Goal: Information Seeking & Learning: Learn about a topic

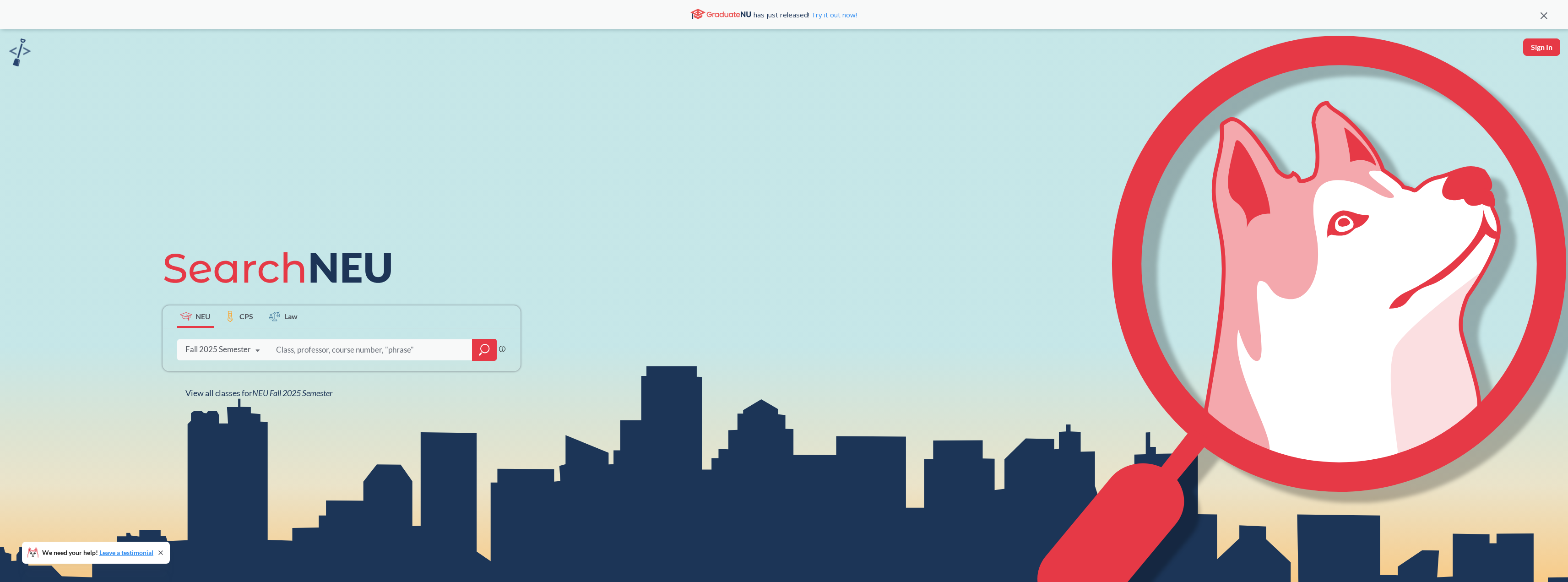
click at [305, 347] on input "search" at bounding box center [370, 349] width 191 height 19
type input "CS 5001"
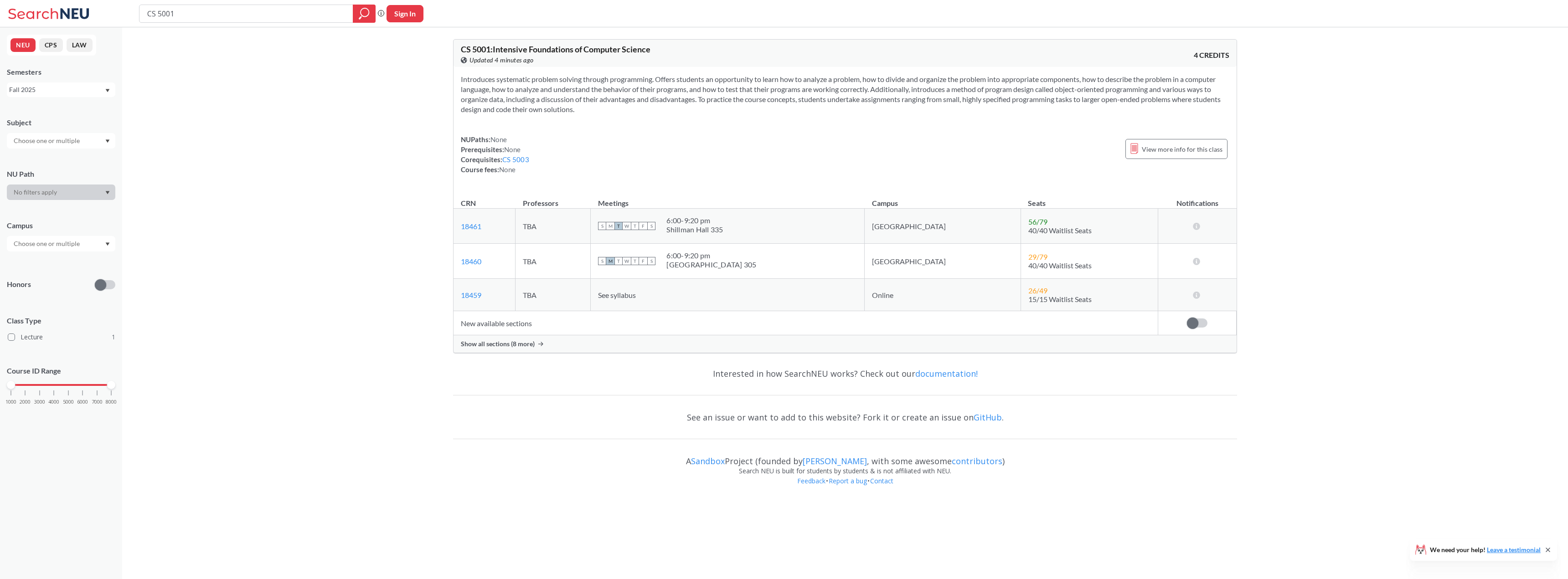
click at [518, 345] on span "Show all sections (8 more)" at bounding box center [497, 344] width 74 height 8
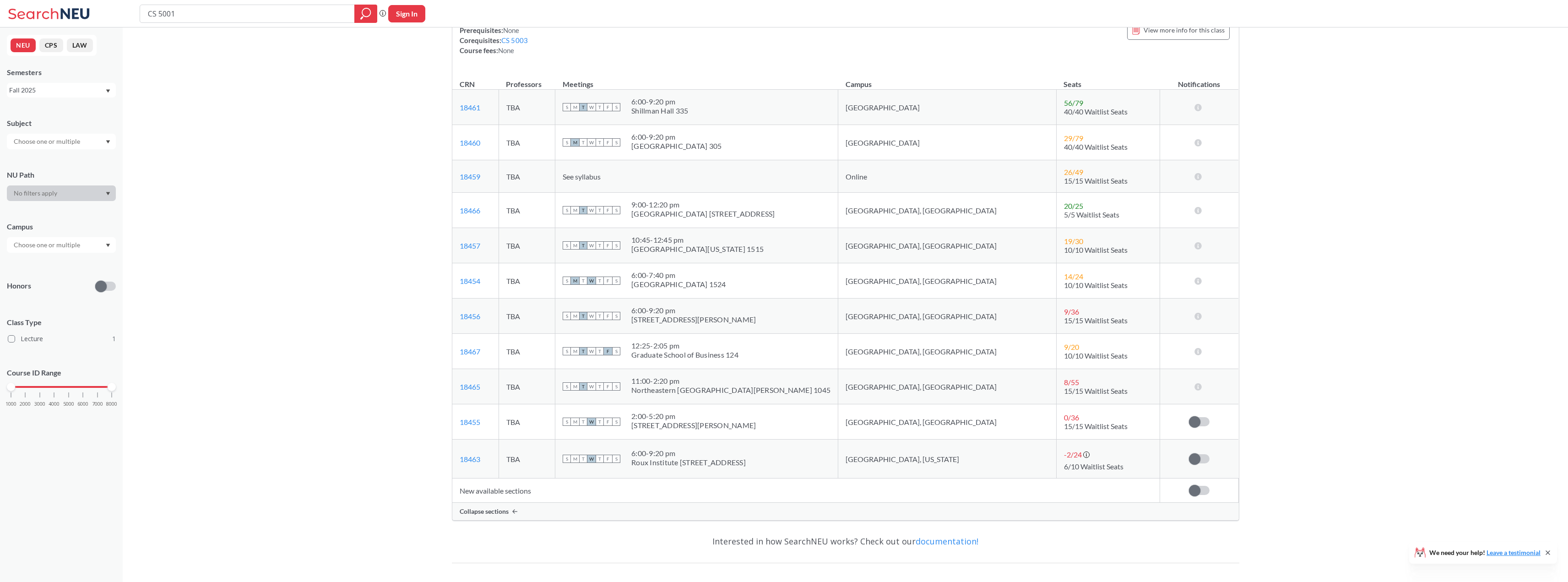
scroll to position [160, 0]
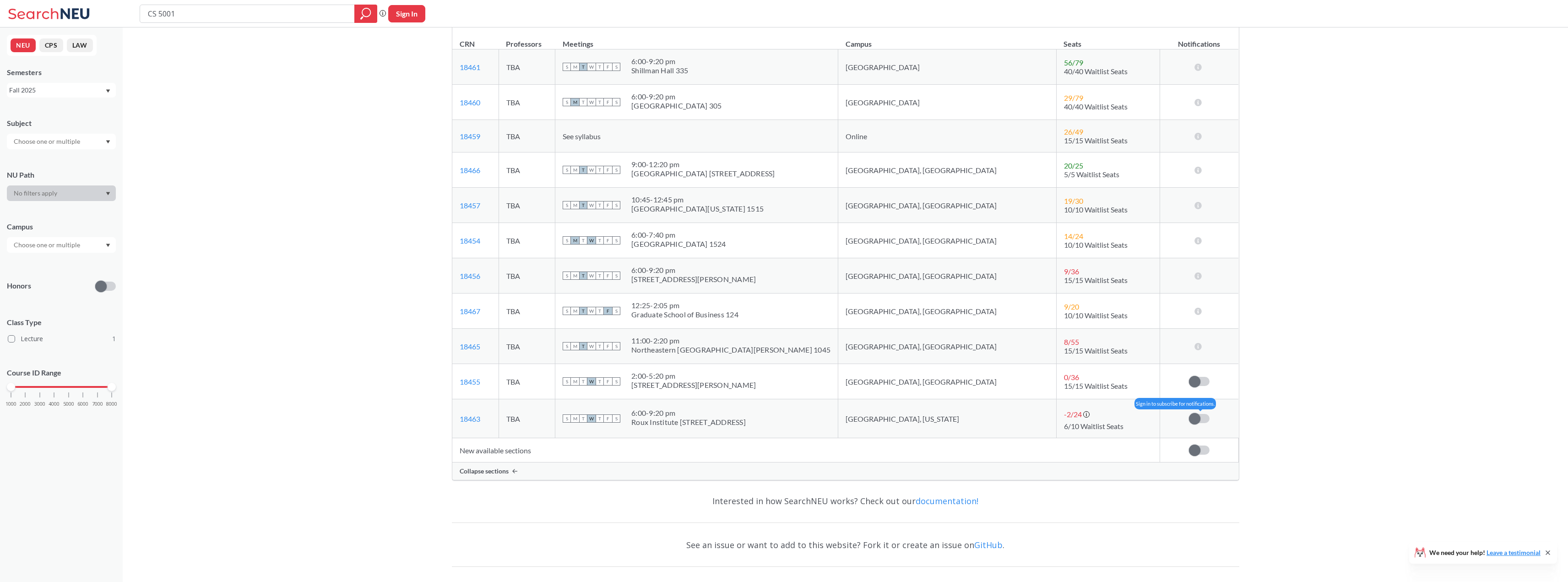
click at [1203, 419] on label at bounding box center [1199, 418] width 21 height 9
click at [1189, 414] on input "checkbox" at bounding box center [1189, 414] width 0 height 0
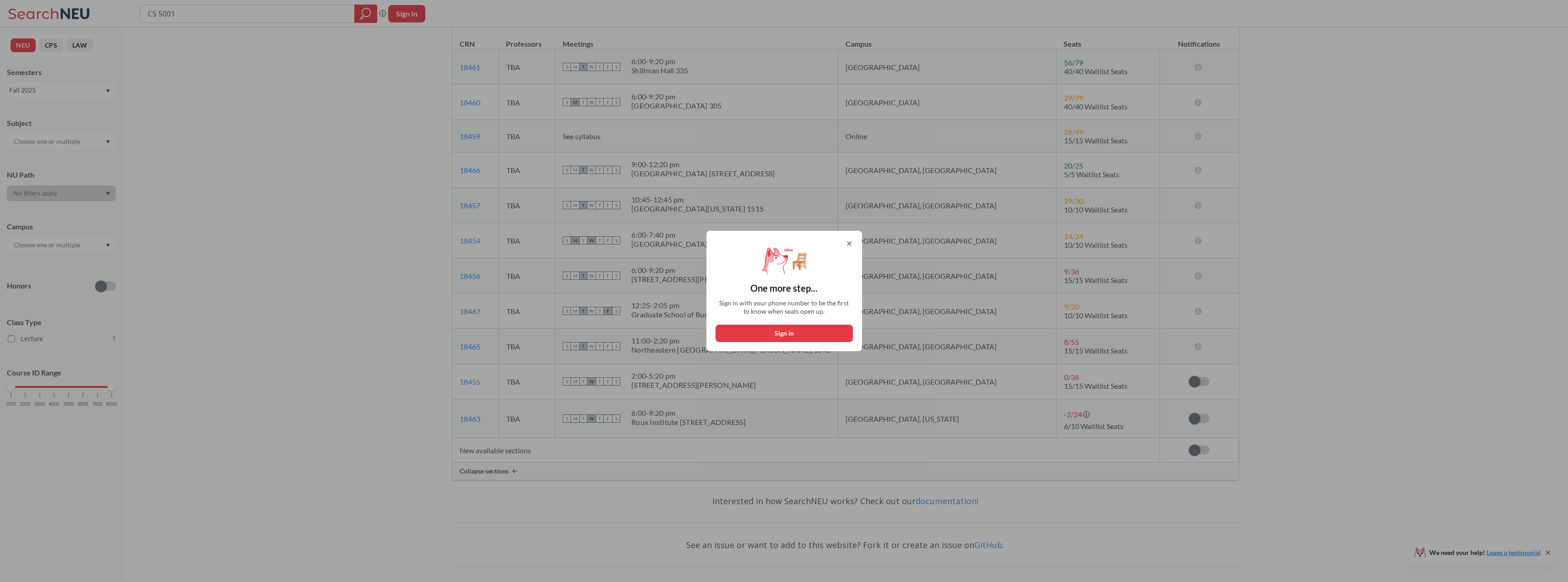
click at [850, 245] on icon at bounding box center [849, 243] width 4 height 4
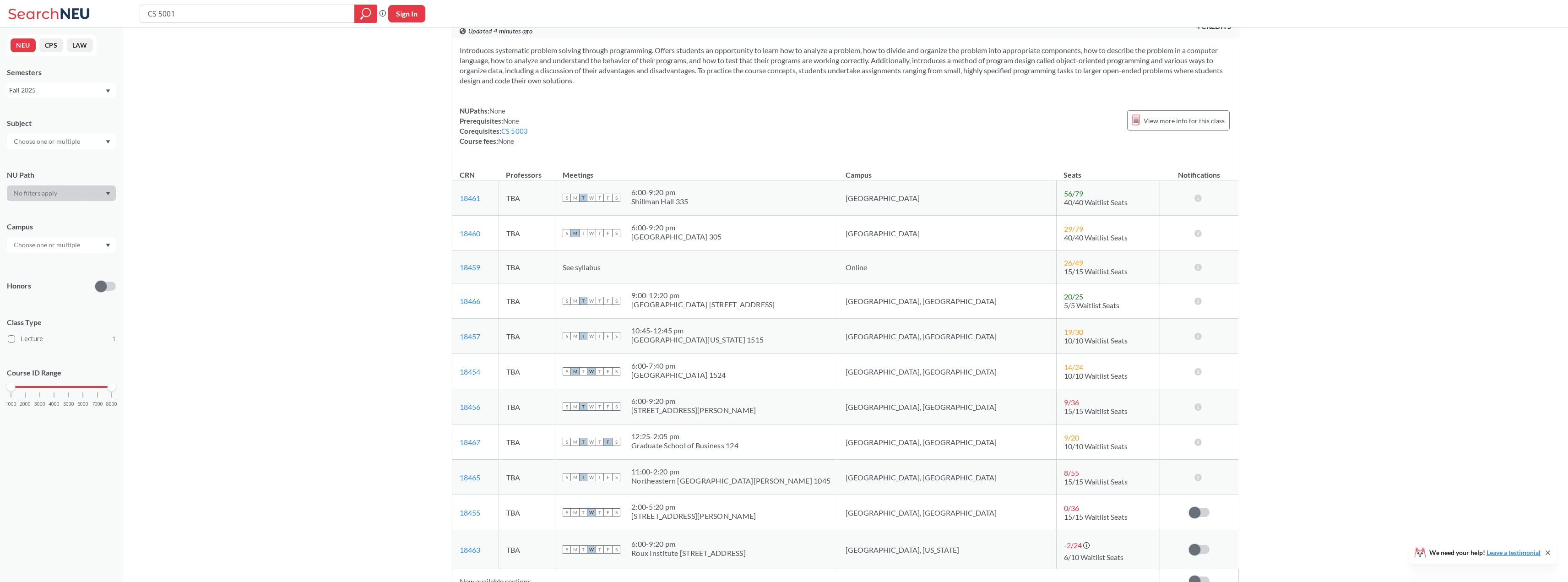
scroll to position [0, 0]
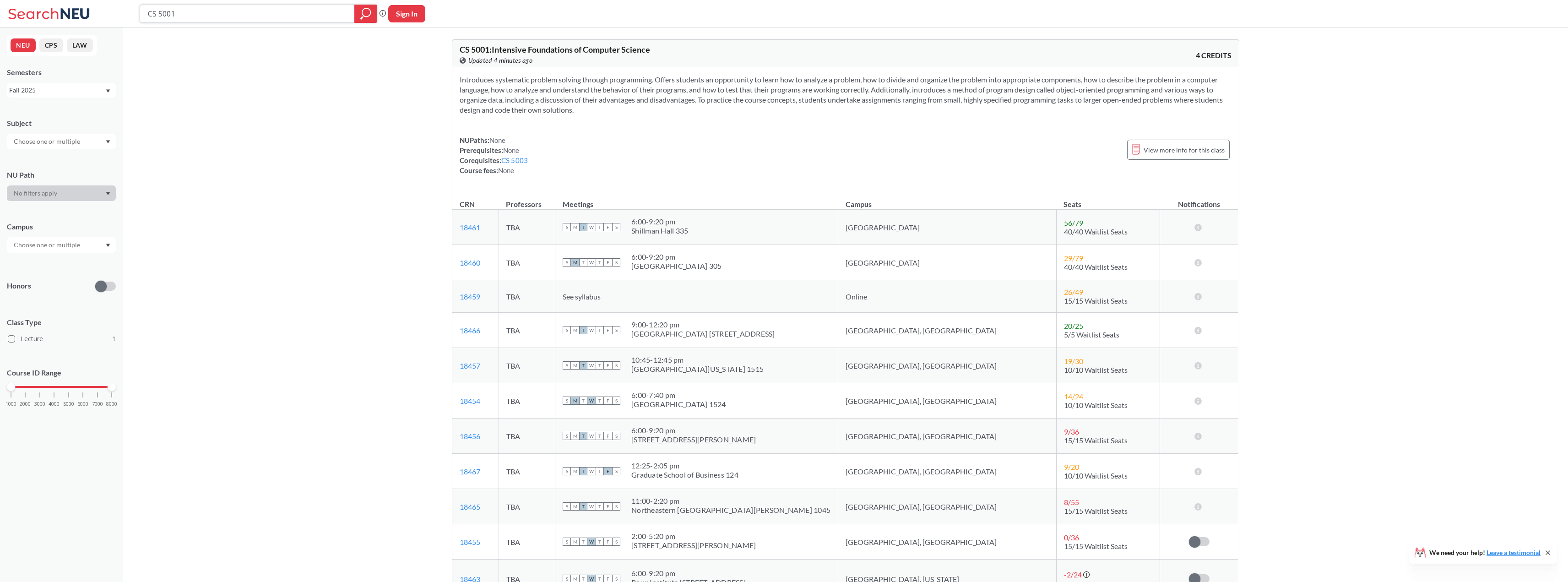
drag, startPoint x: 183, startPoint y: 13, endPoint x: 108, endPoint y: 8, distance: 75.2
click at [109, 9] on div "CS 5001 Phrase search guarantees the exact search appears in the results. Ex. I…" at bounding box center [784, 13] width 1568 height 28
type input "INFO 5002"
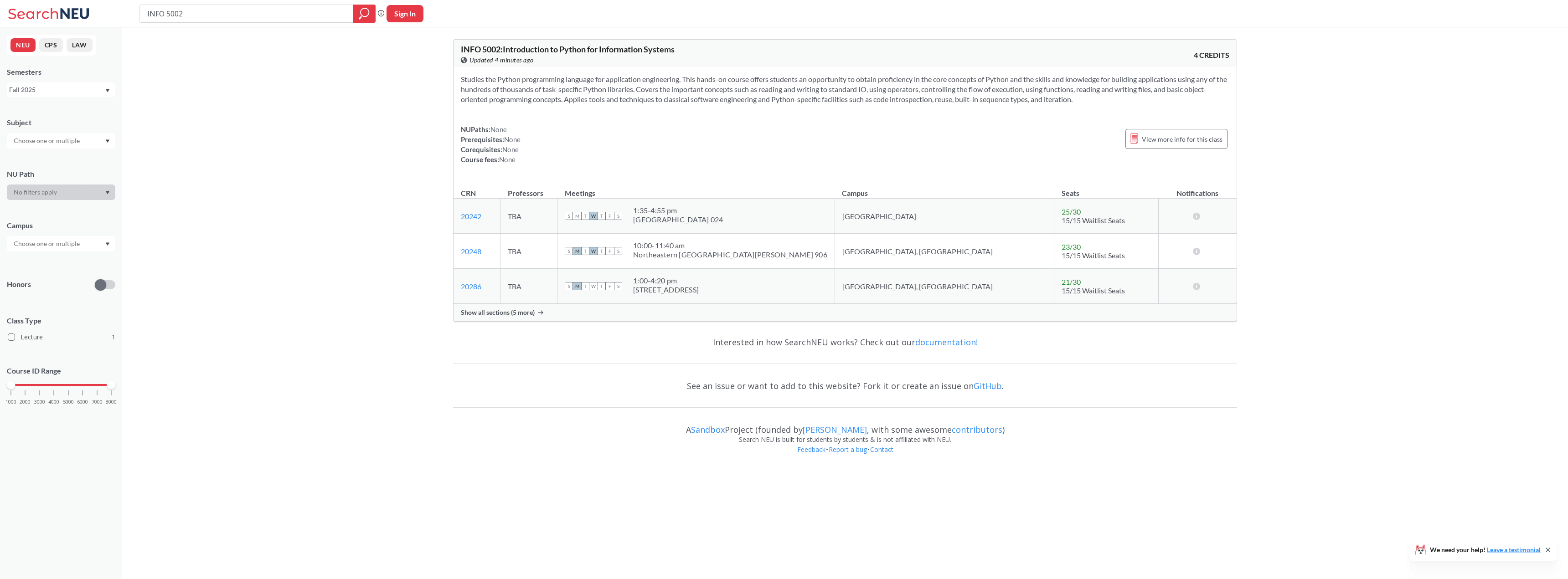
click at [502, 313] on span "Show all sections (5 more)" at bounding box center [497, 312] width 74 height 8
